Goal: Task Accomplishment & Management: Manage account settings

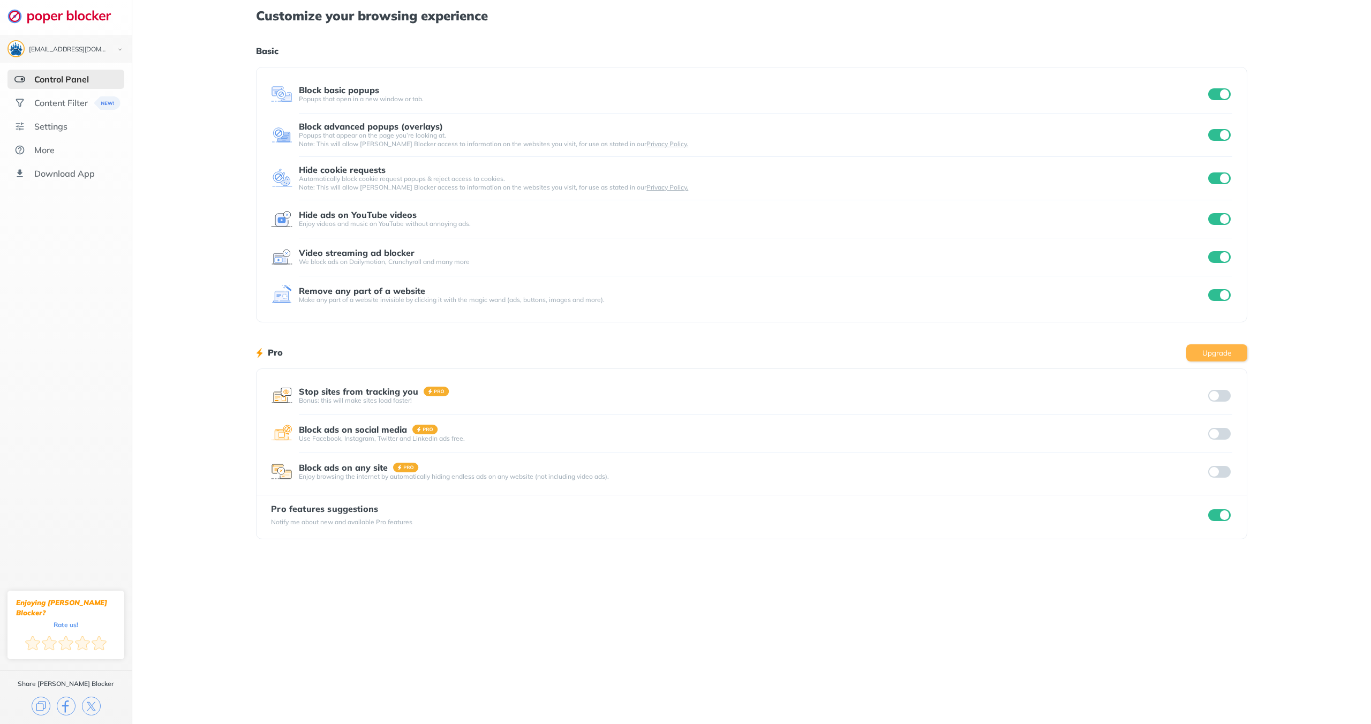
click at [1210, 349] on button "Upgrade" at bounding box center [1216, 352] width 61 height 17
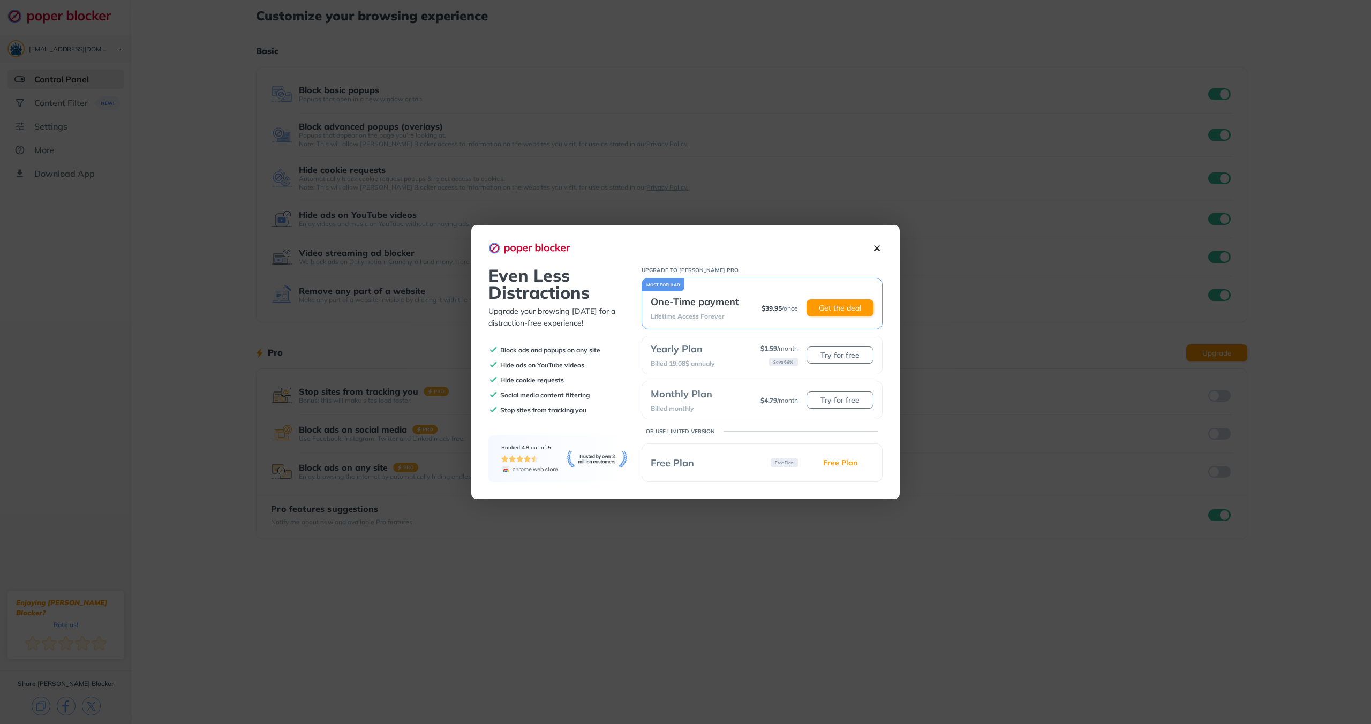
click at [877, 249] on img at bounding box center [876, 248] width 11 height 11
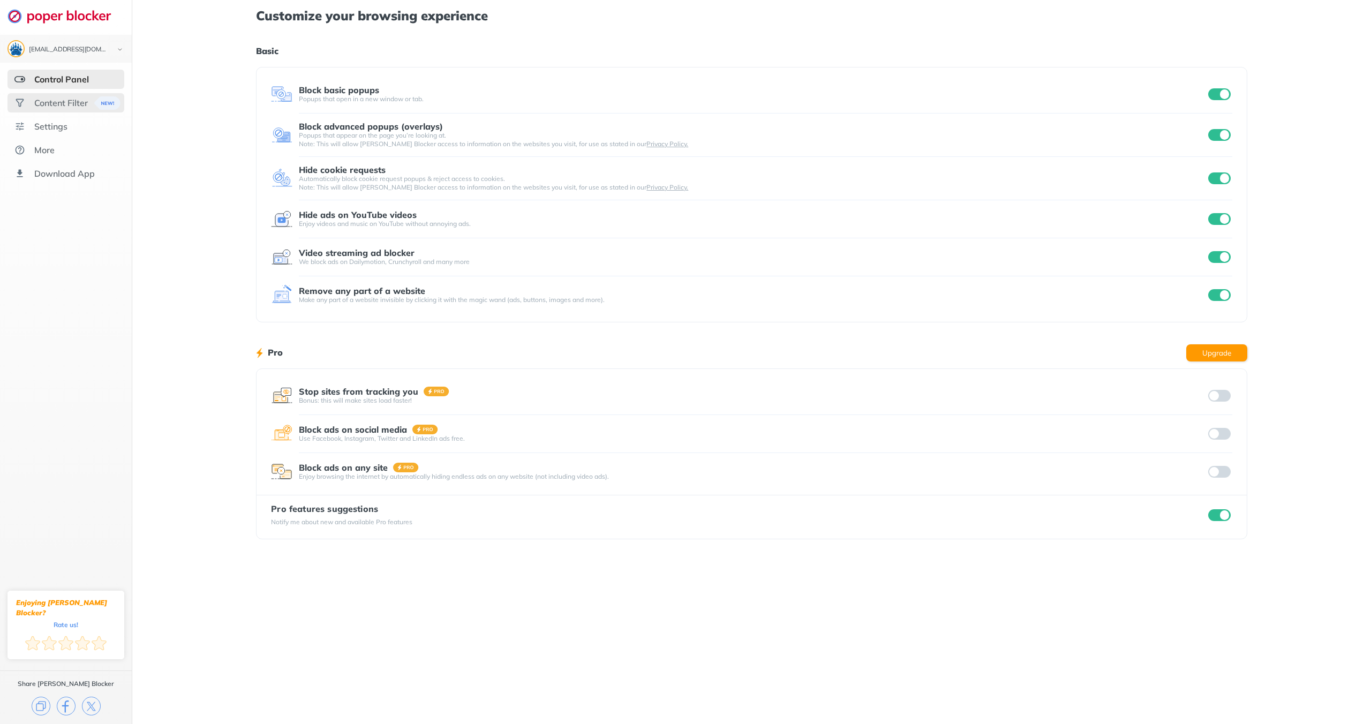
click at [64, 108] on div "Content Filter" at bounding box center [65, 102] width 117 height 19
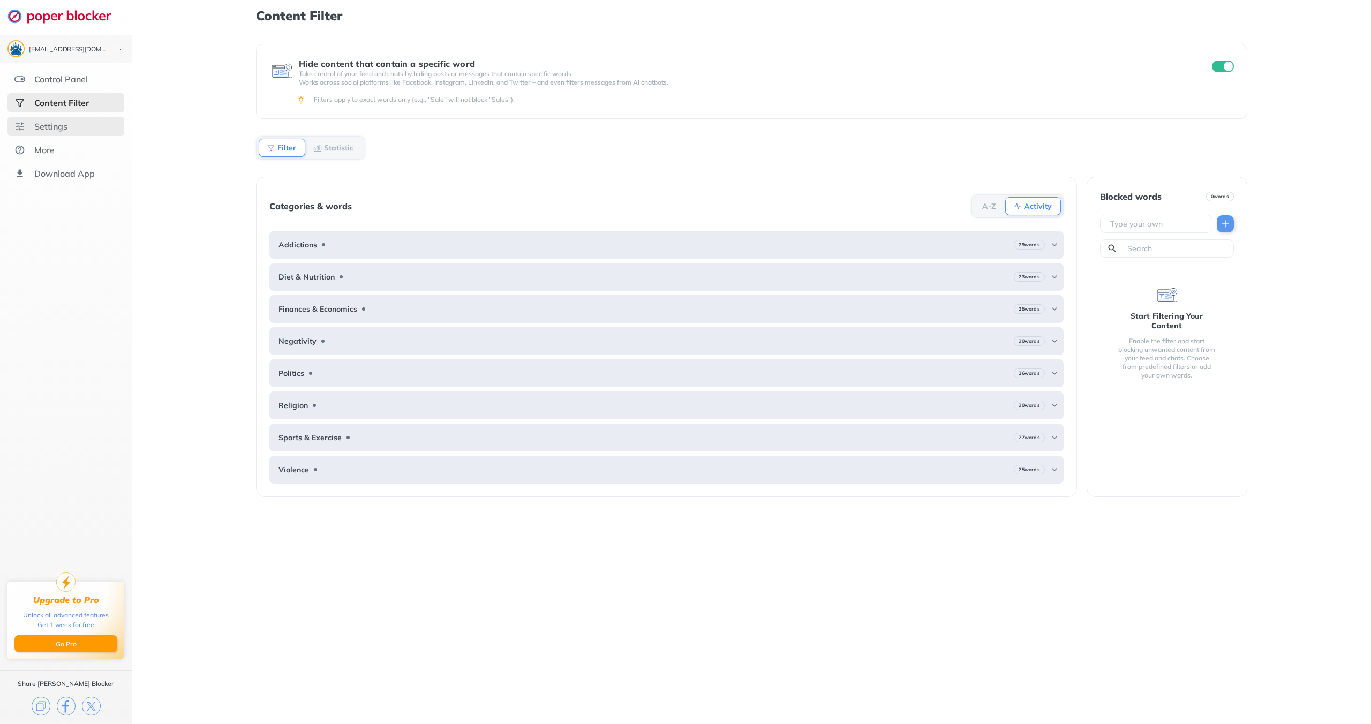
click at [50, 129] on div "Settings" at bounding box center [50, 126] width 33 height 11
